Goal: Task Accomplishment & Management: Complete application form

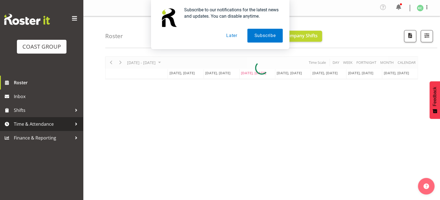
click at [52, 124] on span "Time & Attendance" at bounding box center [43, 124] width 58 height 8
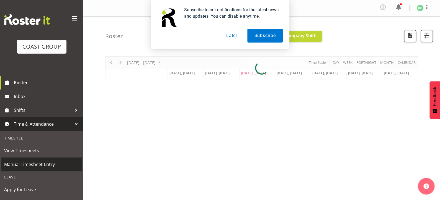
click at [45, 167] on span "Manual Timesheet Entry" at bounding box center [41, 164] width 75 height 8
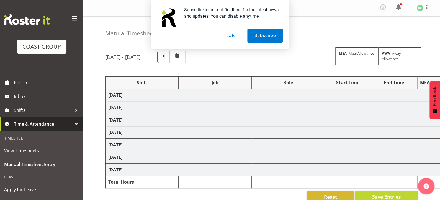
select select
select select "69"
select select
select select "69"
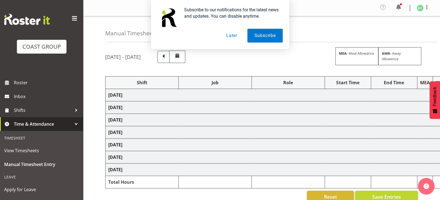
select select
select select "69"
select select
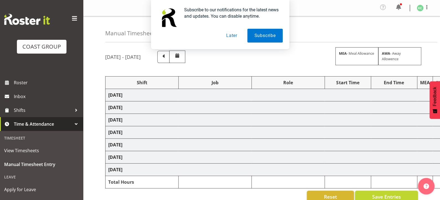
select select "69"
select select
select select "69"
select select
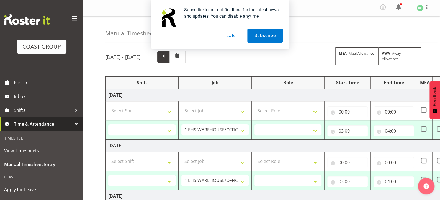
click at [167, 60] on span at bounding box center [163, 56] width 7 height 7
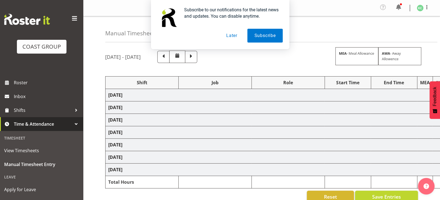
select select "16481"
select select "1881"
select select "16481"
select select "1881"
select select "16481"
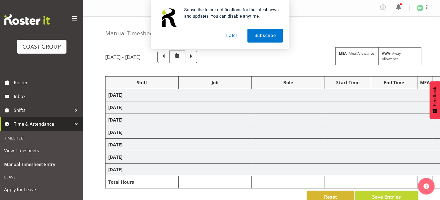
select select "1881"
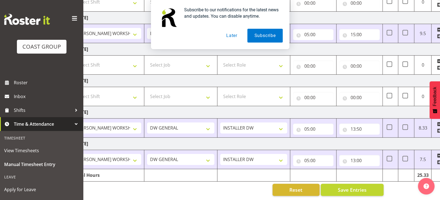
scroll to position [0, 33]
click at [233, 38] on button "Later" at bounding box center [231, 36] width 25 height 14
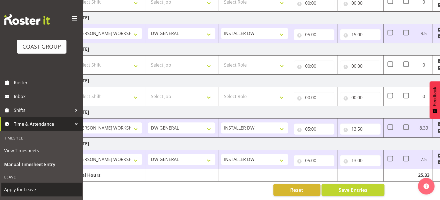
click at [31, 190] on span "Apply for Leave" at bounding box center [41, 190] width 75 height 8
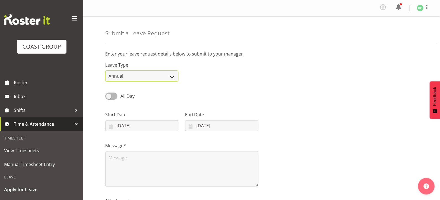
click at [141, 72] on select "Annual Sick Leave Without Pay Bereavement Domestic Violence Parental Jury Servi…" at bounding box center [141, 76] width 73 height 11
select select "Sick"
click at [105, 71] on select "Annual Sick Leave Without Pay Bereavement Domestic Violence Parental Jury Servi…" at bounding box center [141, 76] width 73 height 11
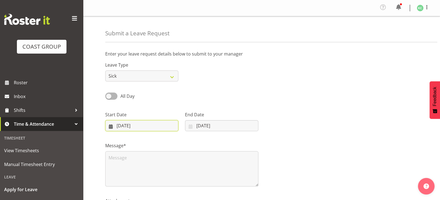
click at [119, 127] on input "[DATE]" at bounding box center [141, 125] width 73 height 11
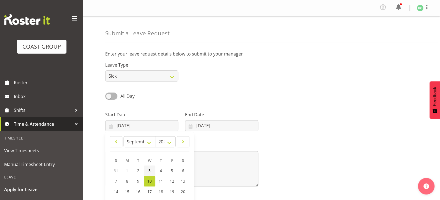
click at [149, 172] on span "3" at bounding box center [149, 170] width 2 height 5
type input "[DATE]"
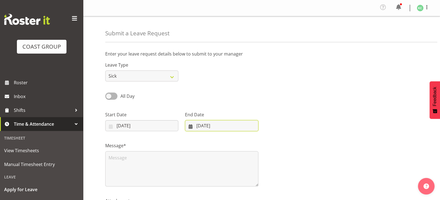
click at [200, 126] on input "[DATE]" at bounding box center [221, 125] width 73 height 11
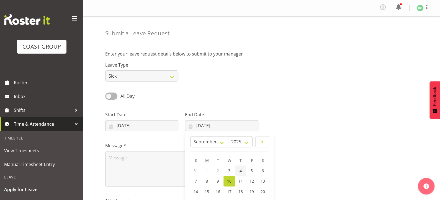
click at [241, 172] on span "4" at bounding box center [240, 170] width 2 height 5
type input "[DATE]"
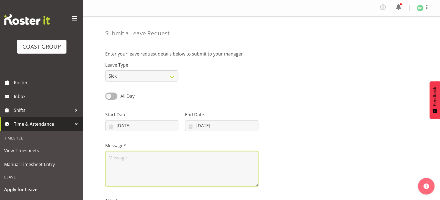
click at [129, 154] on textarea at bounding box center [181, 168] width 153 height 35
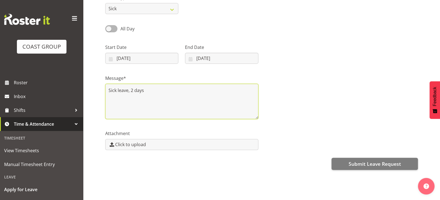
scroll to position [72, 0]
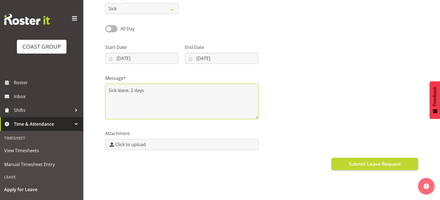
type textarea "Sick leave, 2 days"
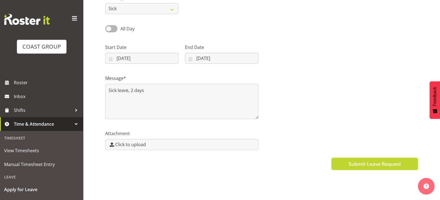
click at [351, 161] on span "Submit Leave Request" at bounding box center [374, 163] width 52 height 7
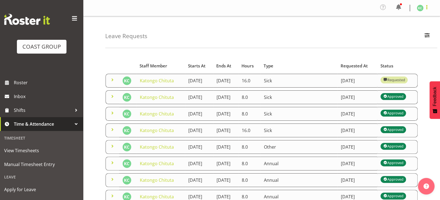
click at [423, 7] on span at bounding box center [426, 7] width 7 height 7
click at [400, 28] on link "Log Out" at bounding box center [403, 30] width 53 height 10
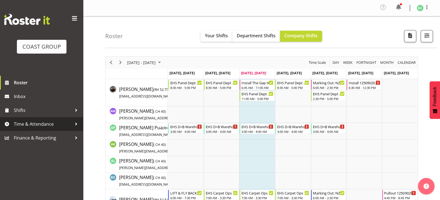
click at [22, 123] on span "Time & Attendance" at bounding box center [43, 124] width 58 height 8
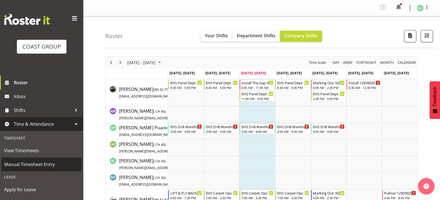
click at [30, 160] on link "Manual Timesheet Entry" at bounding box center [41, 165] width 80 height 14
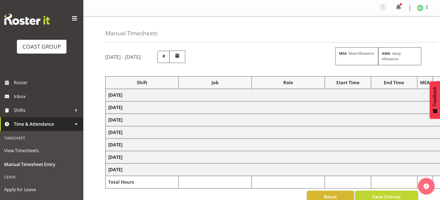
select select
select select "69"
select select
select select "69"
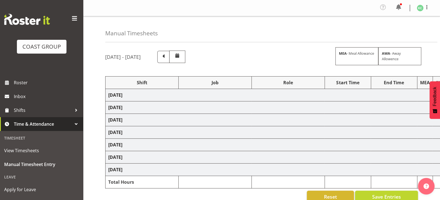
select select
select select "69"
select select
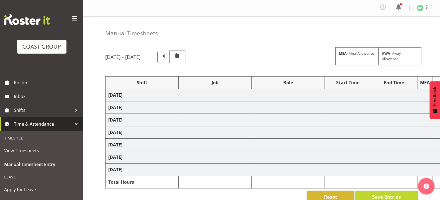
select select "69"
select select
select select "69"
select select
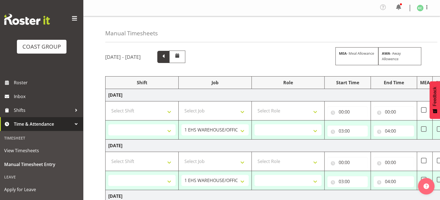
click at [169, 53] on span at bounding box center [163, 57] width 12 height 12
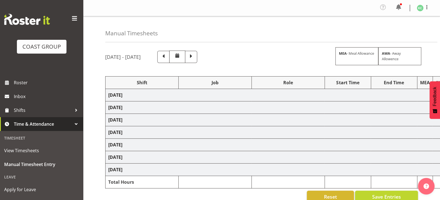
select select "16481"
select select "1881"
select select "16481"
select select "1881"
select select "16481"
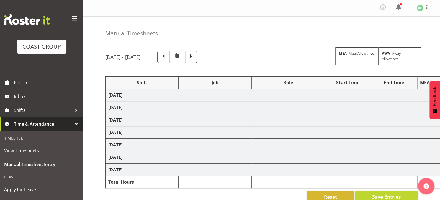
select select "1881"
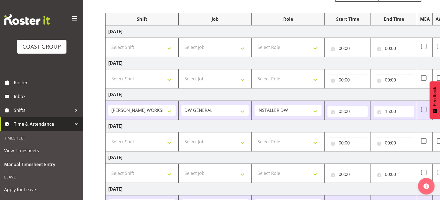
scroll to position [144, 0]
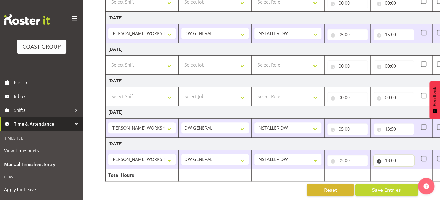
click at [387, 157] on input "13:00" at bounding box center [393, 160] width 40 height 11
click at [412, 173] on select "00 01 02 03 04 05 06 07 08 09 10 11 12 13 14 15 16 17 18 19 20 21 22 23" at bounding box center [411, 175] width 12 height 11
select select "12"
click at [405, 170] on select "00 01 02 03 04 05 06 07 08 09 10 11 12 13 14 15 16 17 18 19 20 21 22 23" at bounding box center [411, 175] width 12 height 11
type input "12:00"
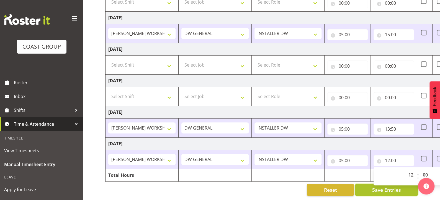
click at [388, 186] on span "Save Entries" at bounding box center [386, 189] width 29 height 7
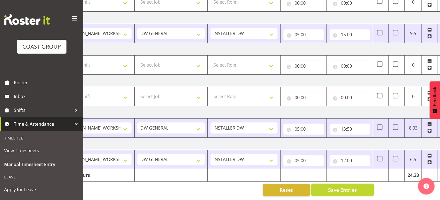
scroll to position [0, 53]
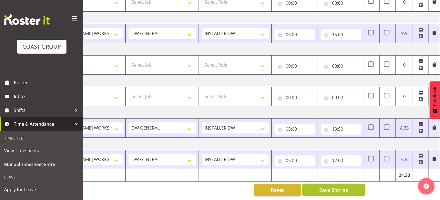
click at [346, 187] on span "Save Entries" at bounding box center [333, 189] width 29 height 7
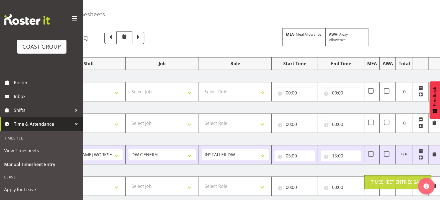
scroll to position [0, 0]
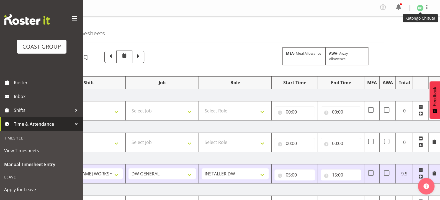
click at [422, 7] on img at bounding box center [419, 8] width 7 height 7
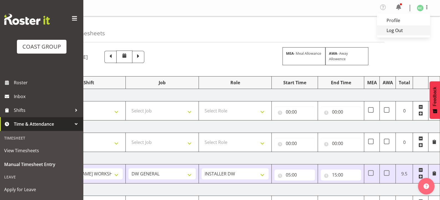
click at [404, 30] on link "Log Out" at bounding box center [403, 30] width 53 height 10
